Goal: Information Seeking & Learning: Learn about a topic

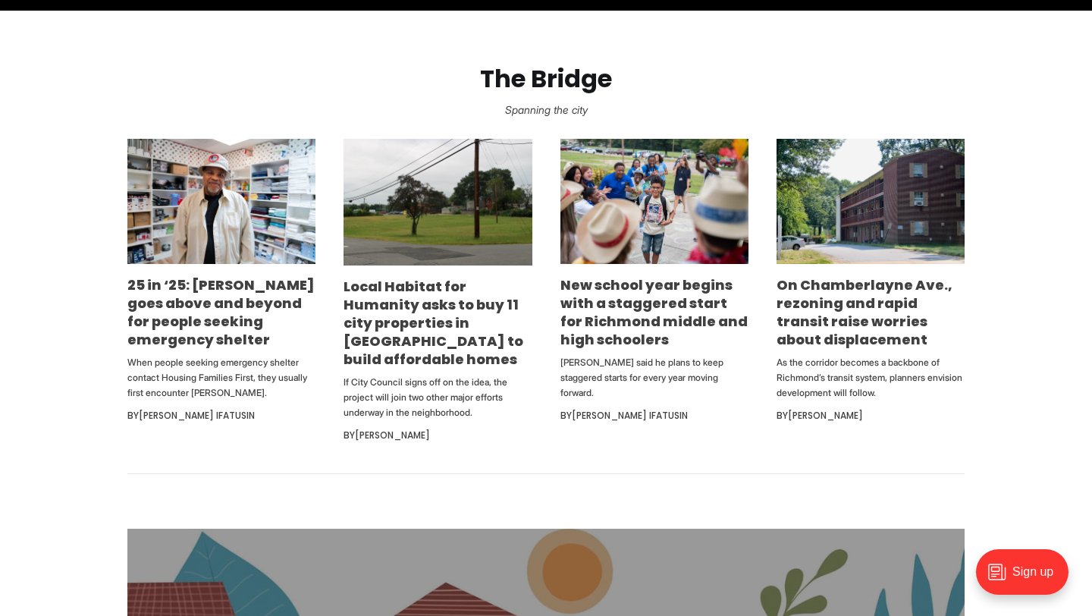
scroll to position [903, 0]
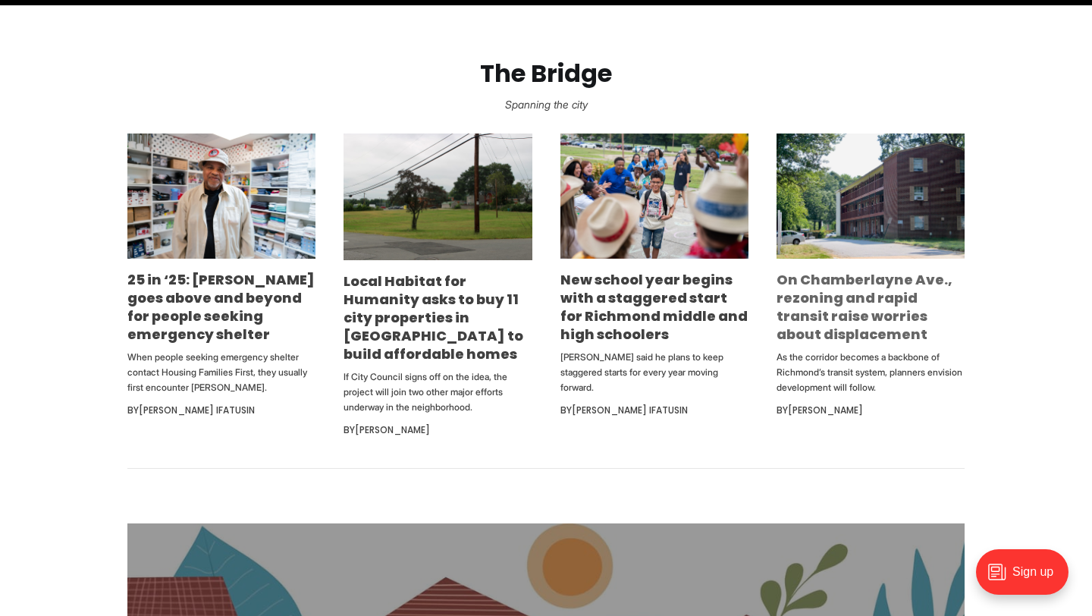
click at [833, 322] on link "On Chamberlayne Ave., rezoning and rapid transit raise worries about displaceme…" at bounding box center [865, 307] width 176 height 74
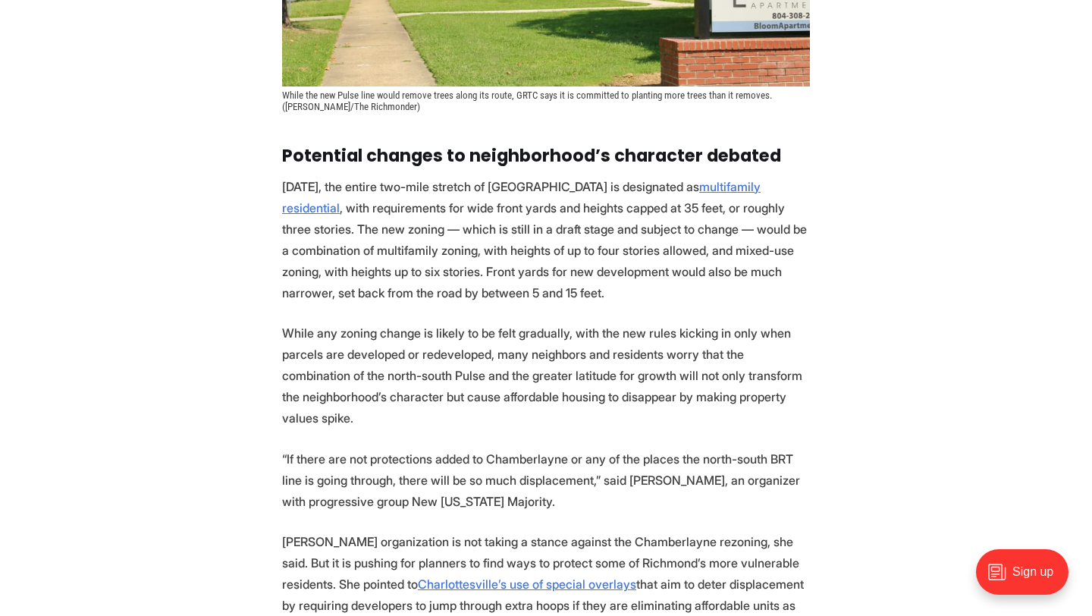
scroll to position [2715, 0]
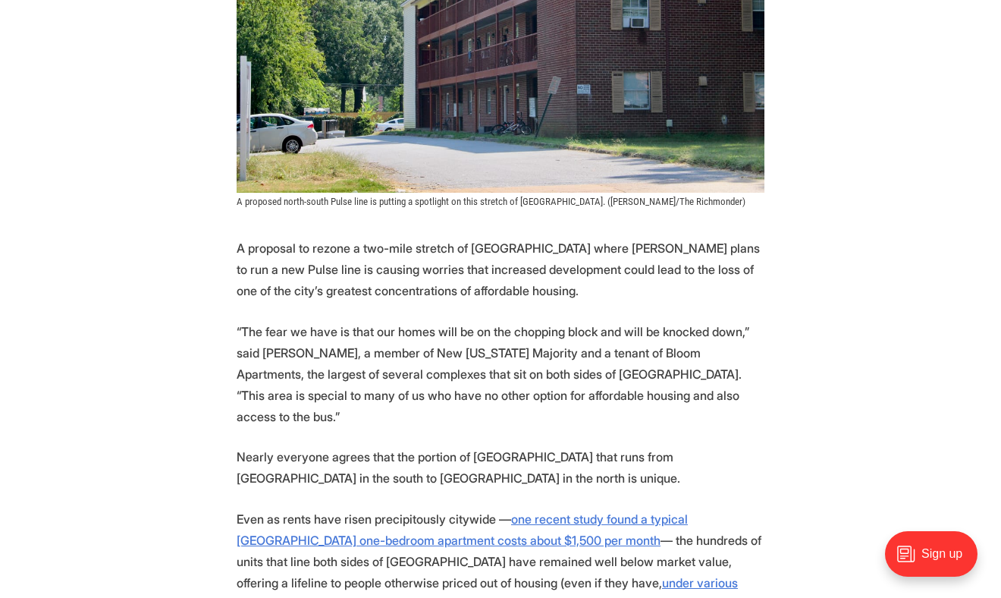
scroll to position [393, 0]
